Goal: Task Accomplishment & Management: Manage account settings

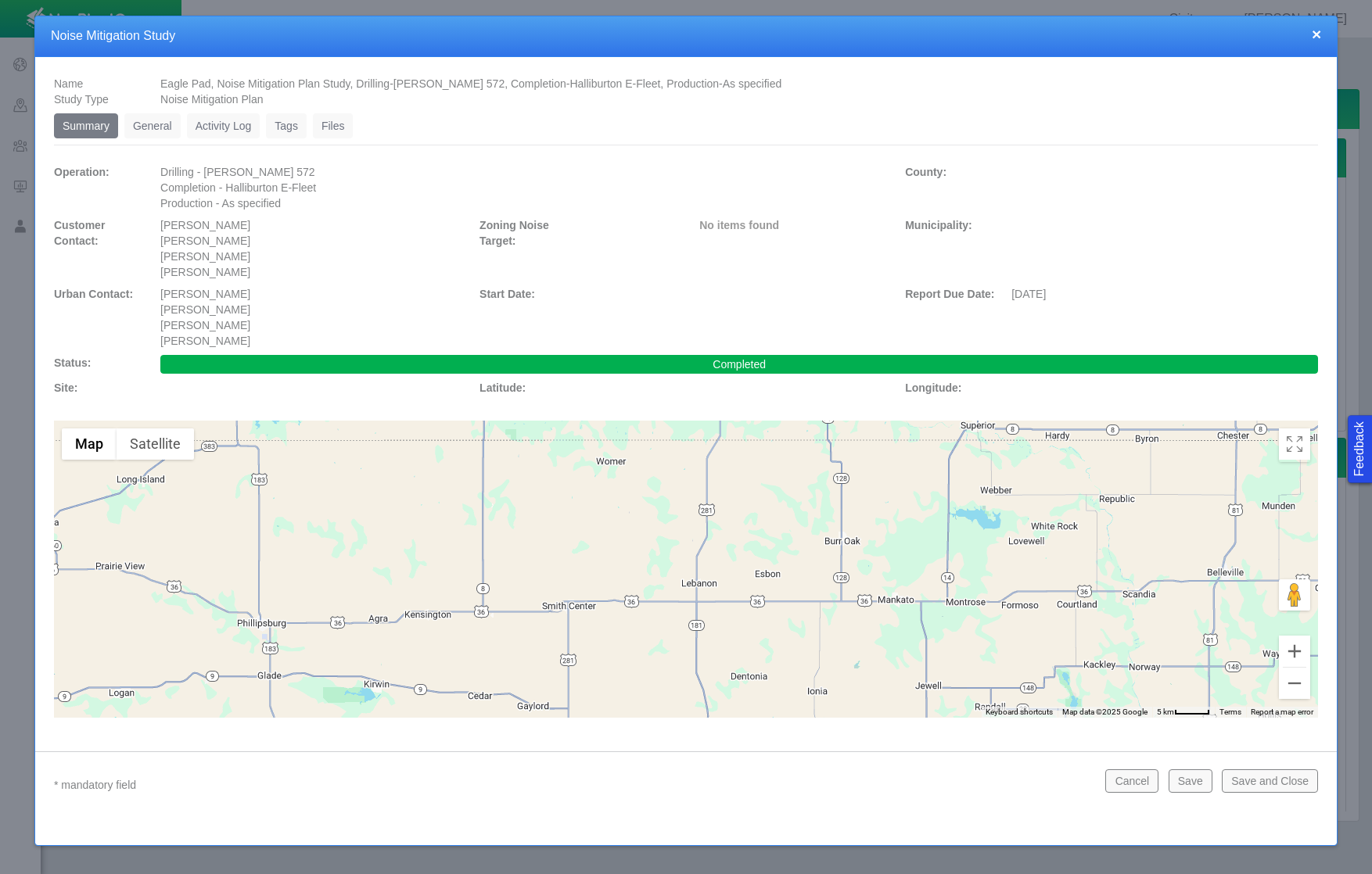
type textarea "x"
click at [335, 121] on link "Files" at bounding box center [334, 125] width 41 height 25
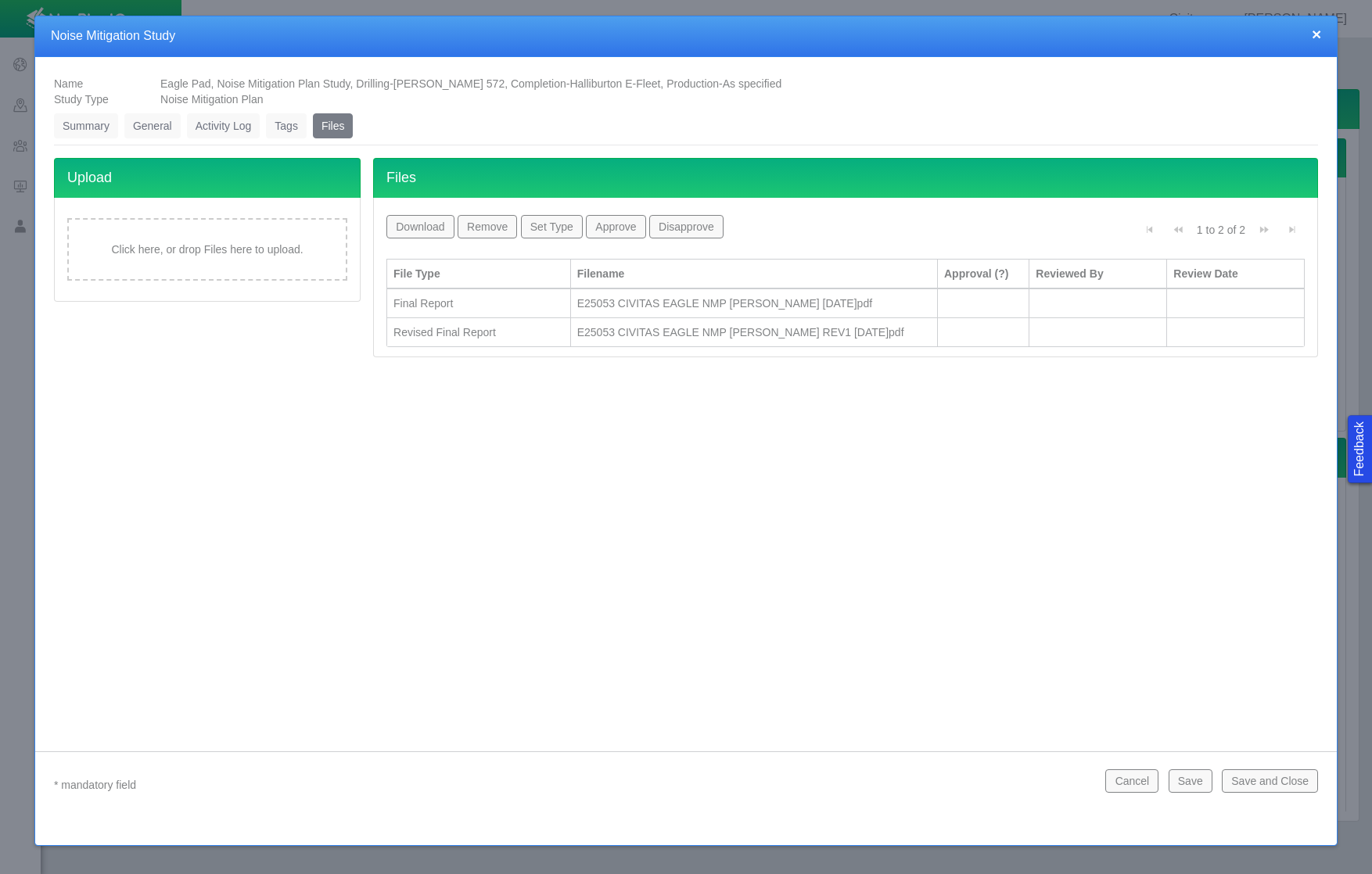
click at [720, 327] on div "E25053 CIVITAS EAGLE NMP [PERSON_NAME] REV1 [DATE]pdf" at bounding box center [755, 332] width 354 height 16
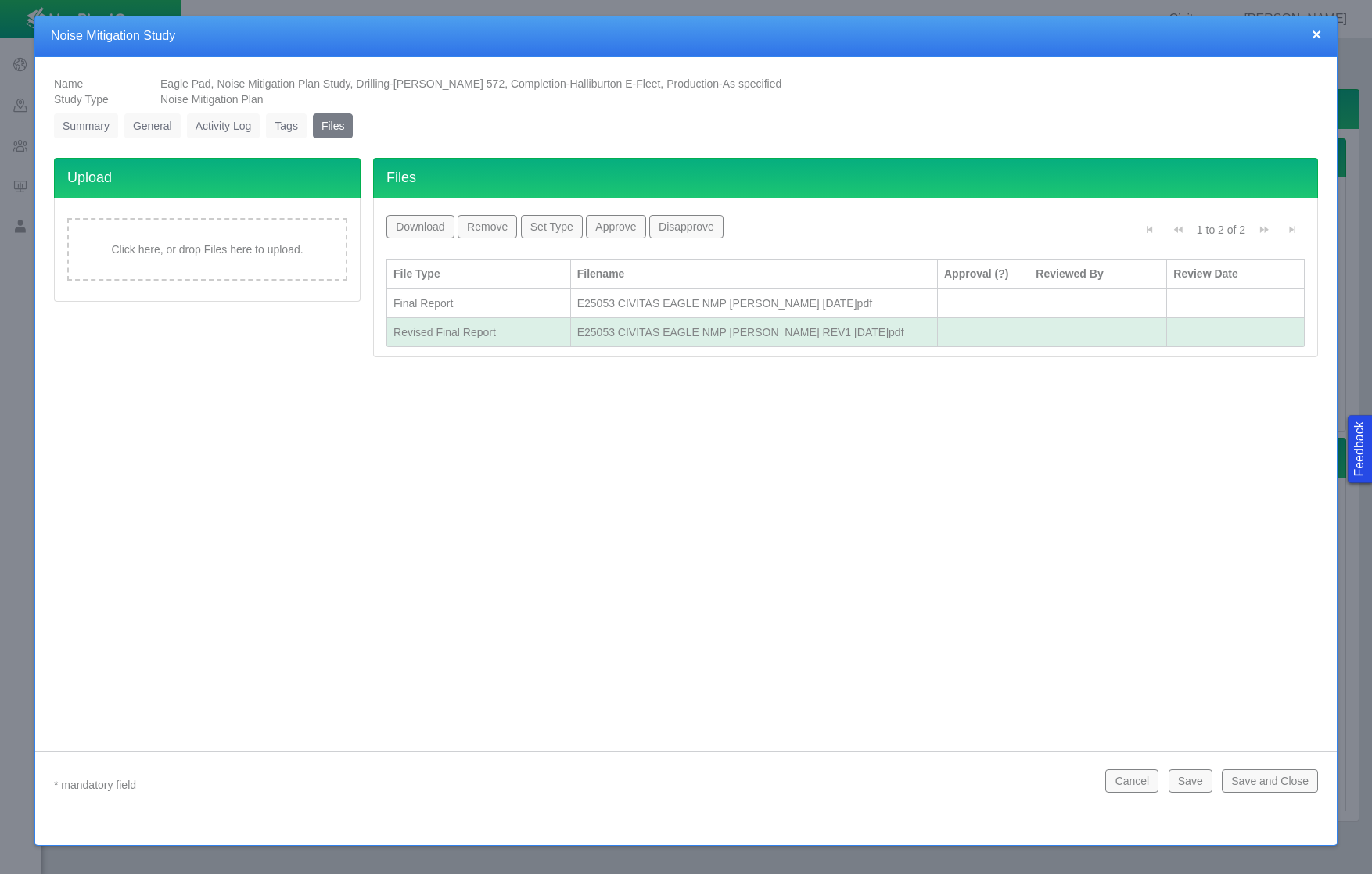
click at [431, 229] on button "Download" at bounding box center [420, 226] width 68 height 23
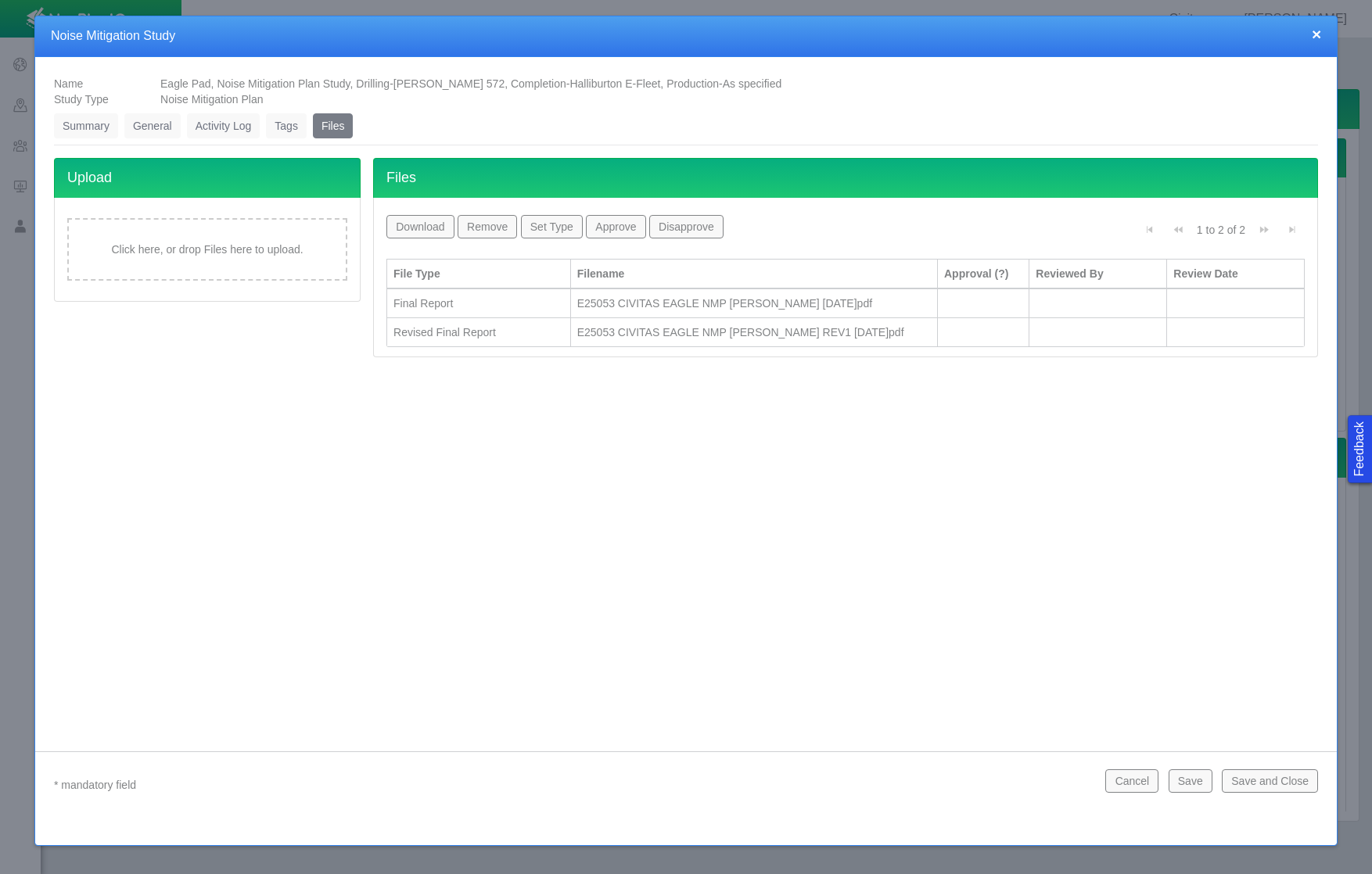
click at [504, 728] on div "Name Eagle Pad, Noise Mitigation Plan Study, Drilling-[PERSON_NAME] 572, Comple…" at bounding box center [686, 398] width 1302 height 682
click at [717, 327] on div "E25053 CIVITAS EAGLE NMP [PERSON_NAME] REV1 [DATE]pdf" at bounding box center [755, 332] width 354 height 16
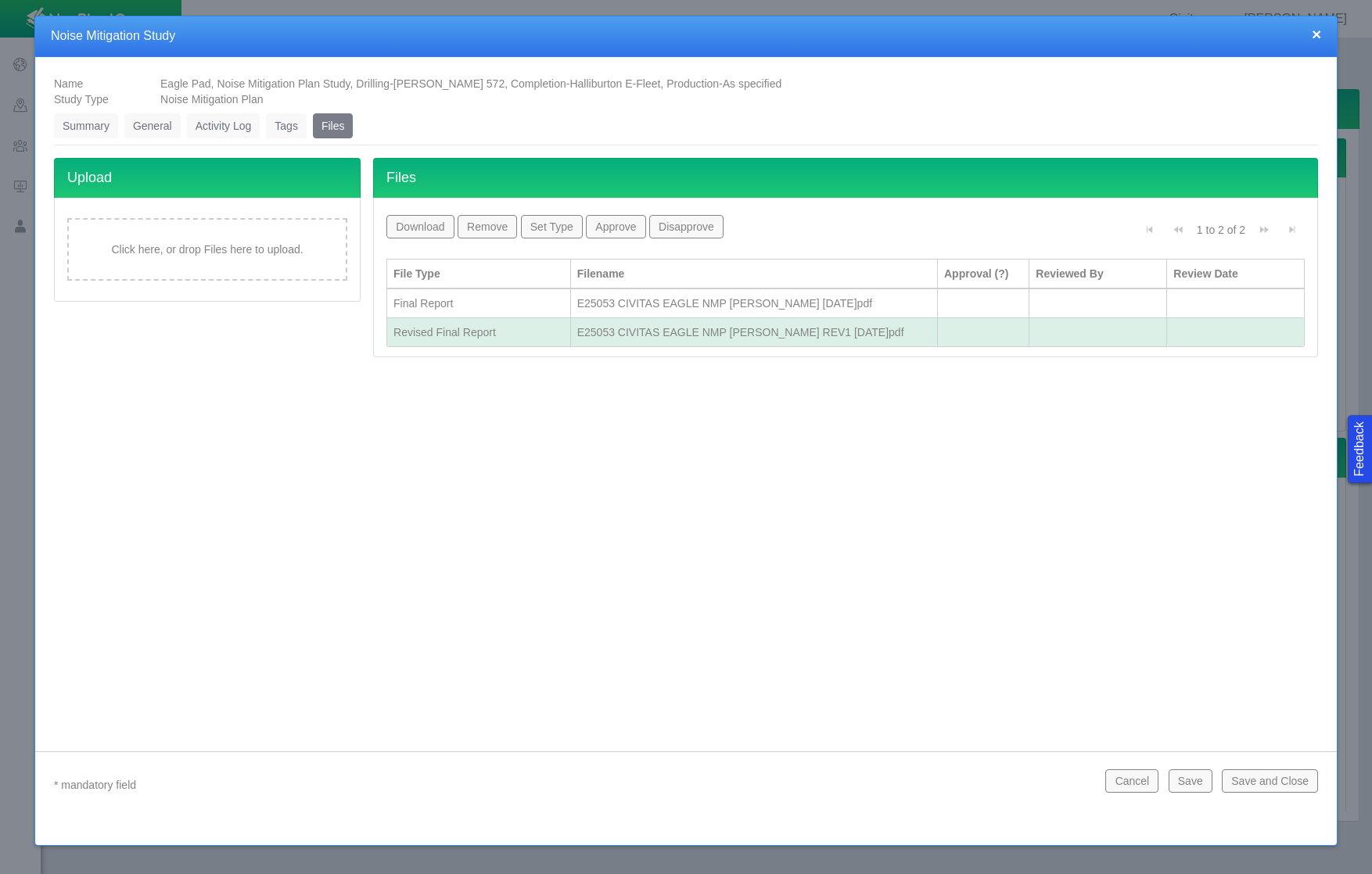
click at [632, 235] on button "Approve" at bounding box center [616, 226] width 60 height 23
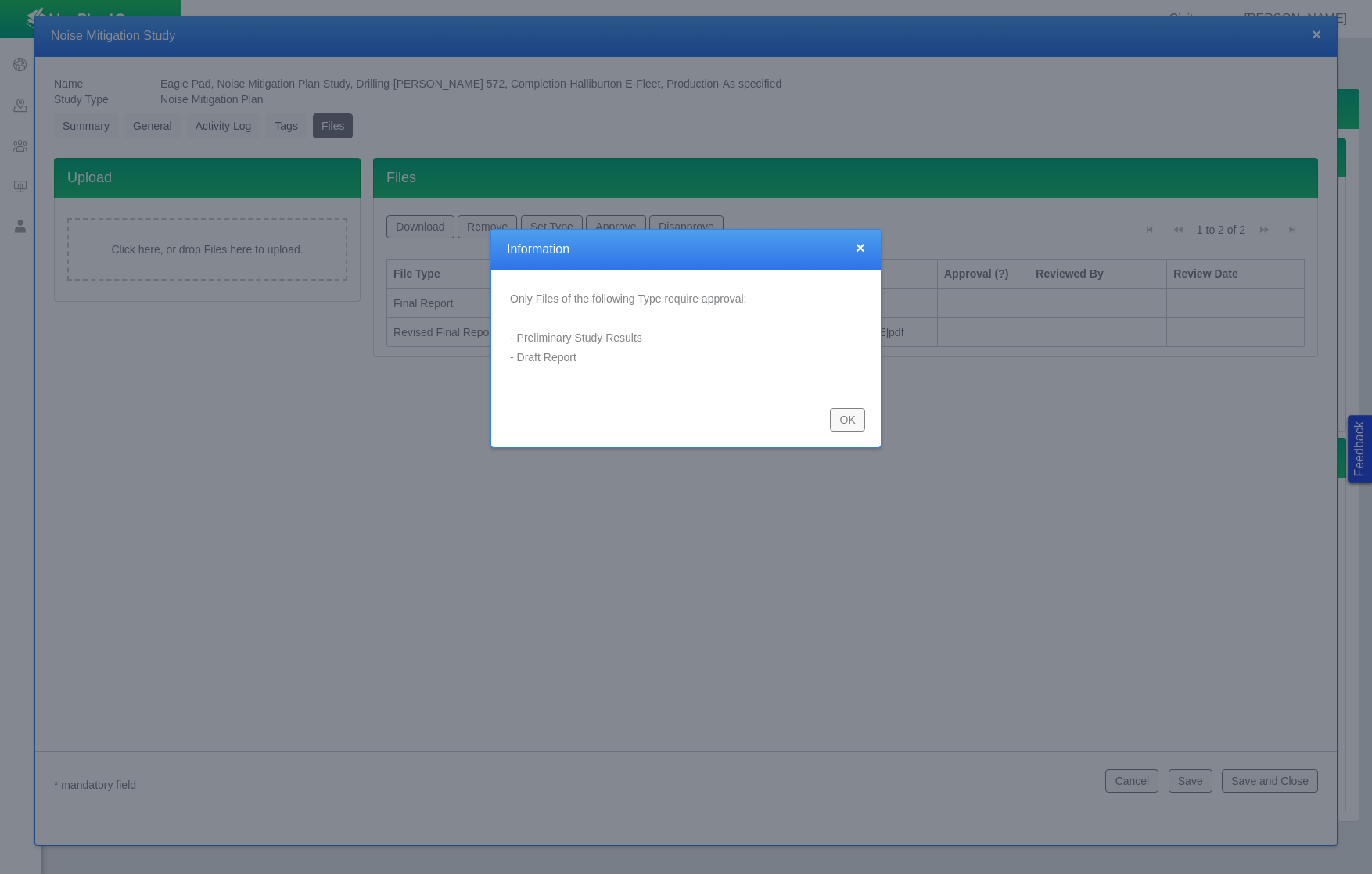
click at [854, 247] on h4 "Information" at bounding box center [686, 250] width 358 height 17
click at [862, 410] on button "OK" at bounding box center [848, 419] width 35 height 23
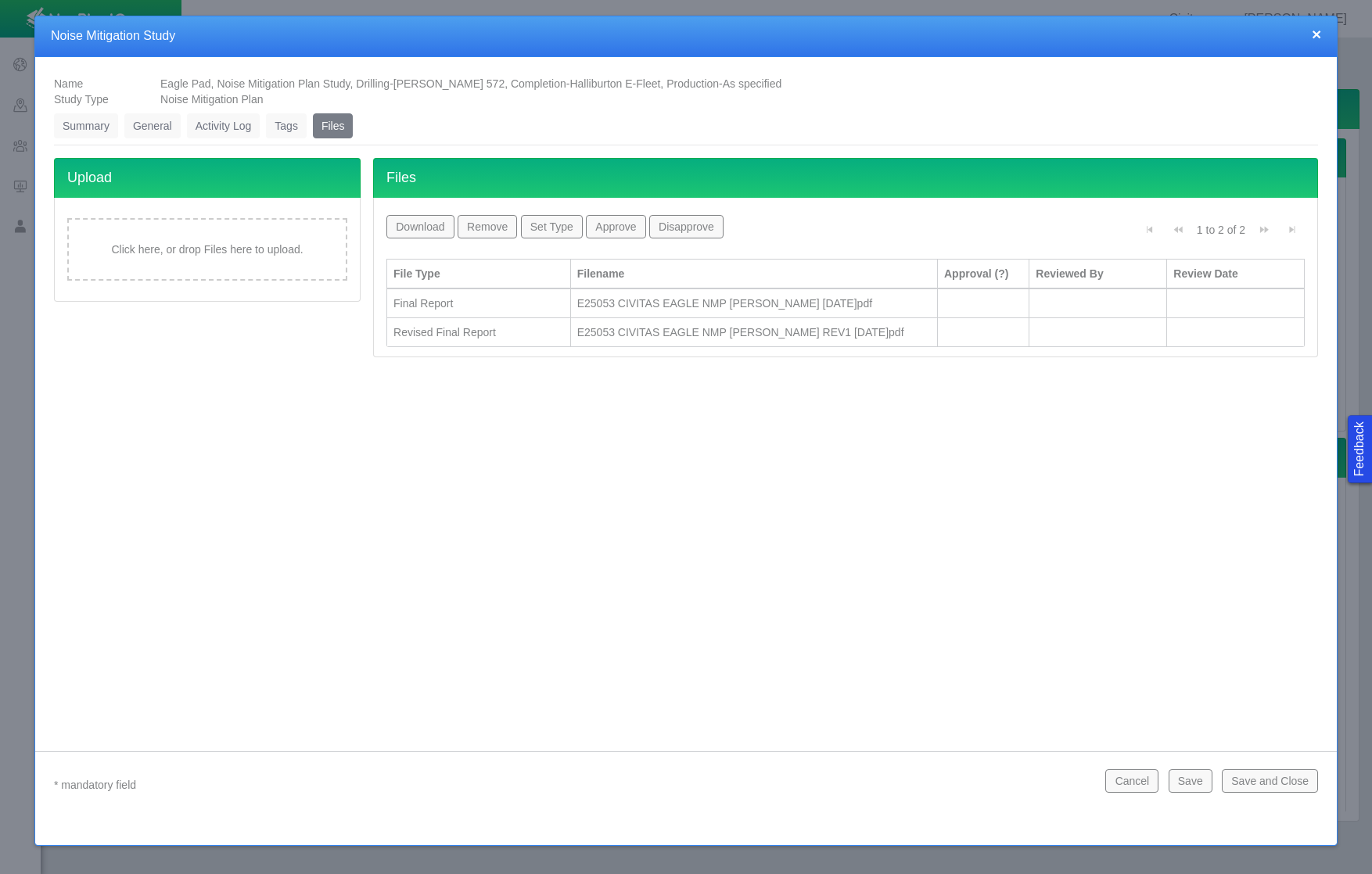
click at [1313, 34] on button "×" at bounding box center [1317, 34] width 9 height 17
